Goal: Task Accomplishment & Management: Manage account settings

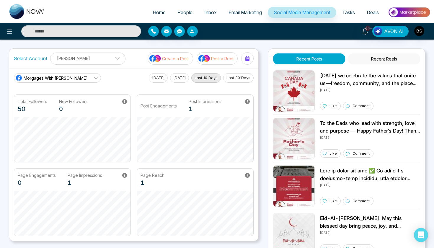
click at [421, 32] on img "button" at bounding box center [419, 31] width 10 height 10
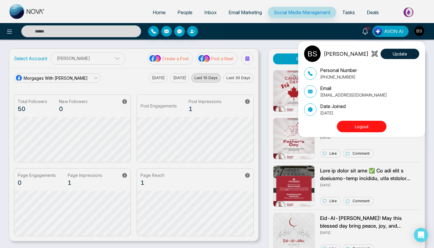
click at [360, 125] on button "Logout" at bounding box center [362, 127] width 50 height 12
